Goal: Information Seeking & Learning: Learn about a topic

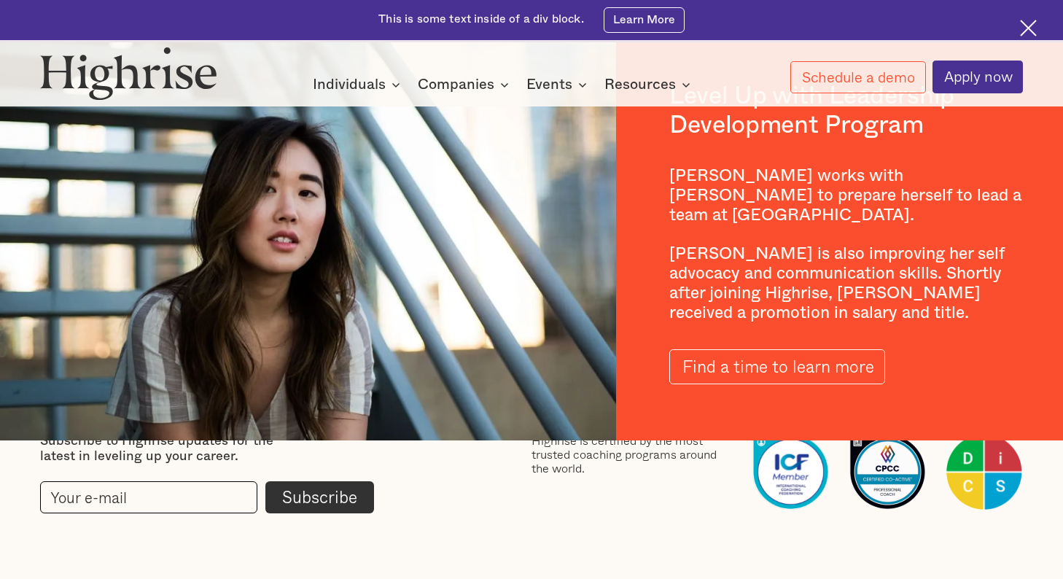
scroll to position [2274, 0]
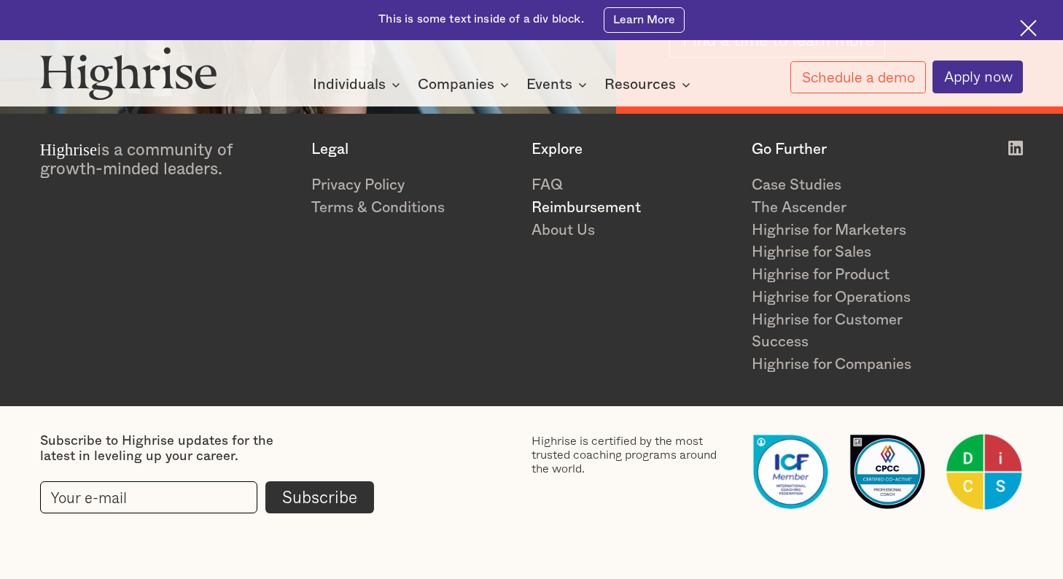
click at [577, 207] on link "Reimbursement" at bounding box center [633, 208] width 203 height 23
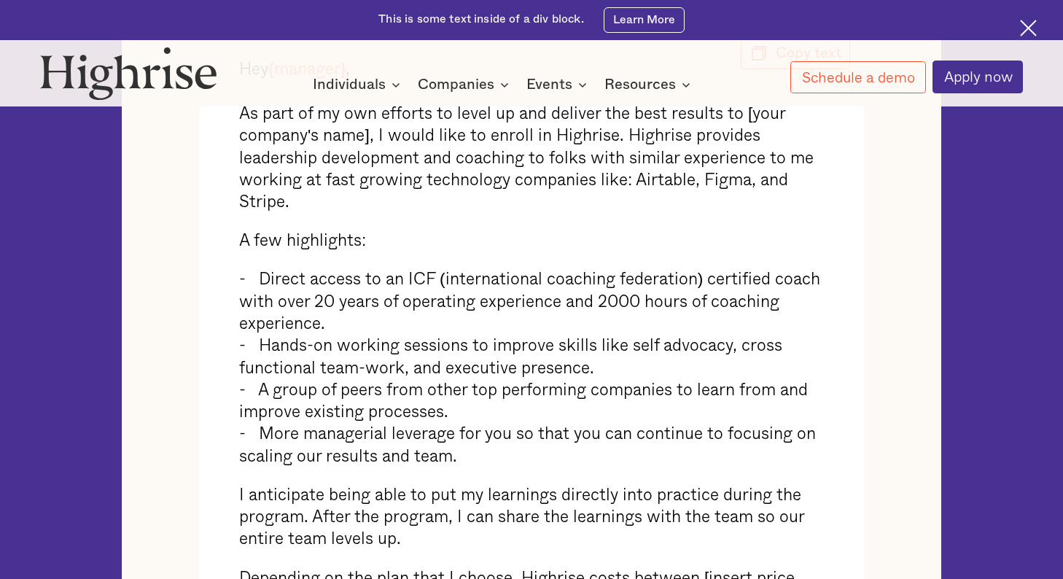
scroll to position [1051, 0]
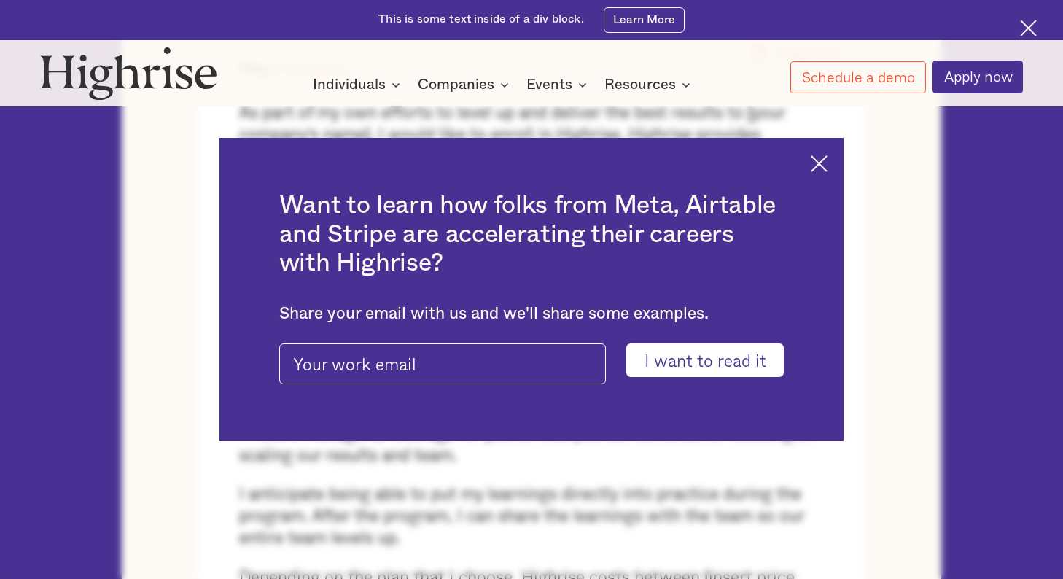
click at [818, 164] on img at bounding box center [819, 163] width 17 height 17
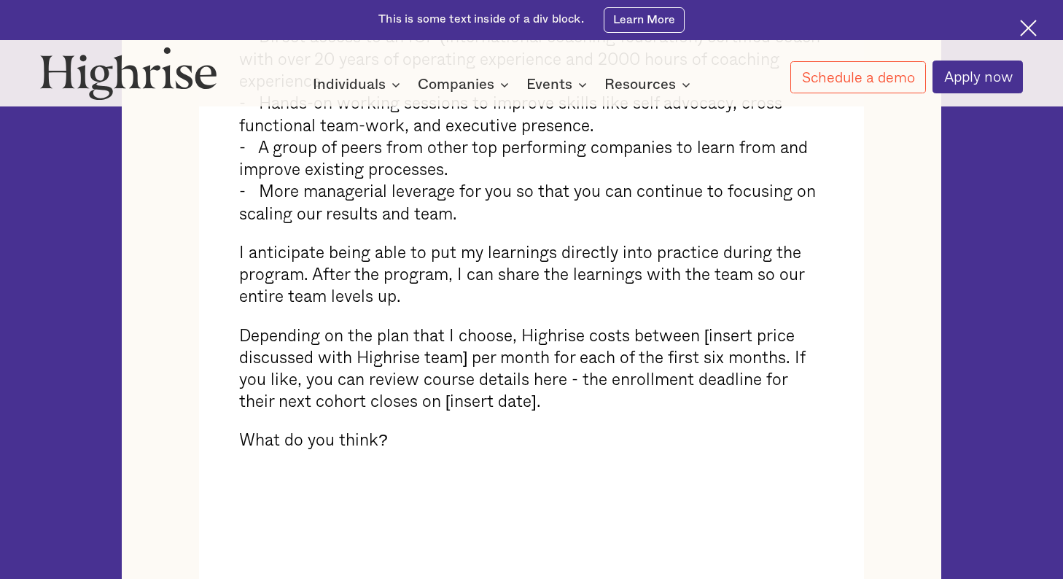
scroll to position [1294, 0]
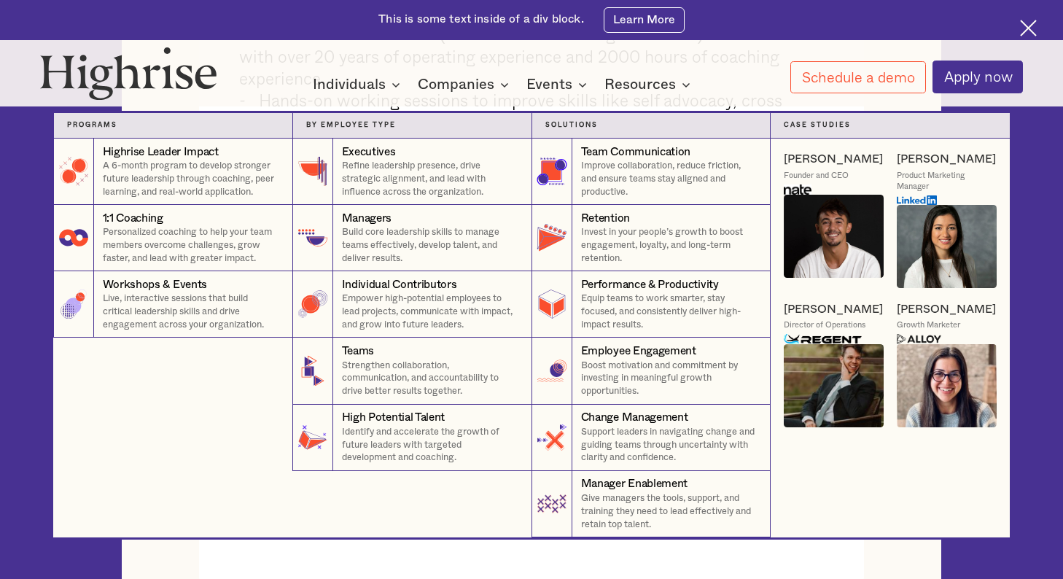
click at [820, 340] on img at bounding box center [823, 339] width 78 height 10
click at [828, 375] on img at bounding box center [834, 385] width 100 height 83
click at [804, 311] on div "[PERSON_NAME]" at bounding box center [833, 309] width 99 height 15
